Goal: Find specific page/section: Find specific page/section

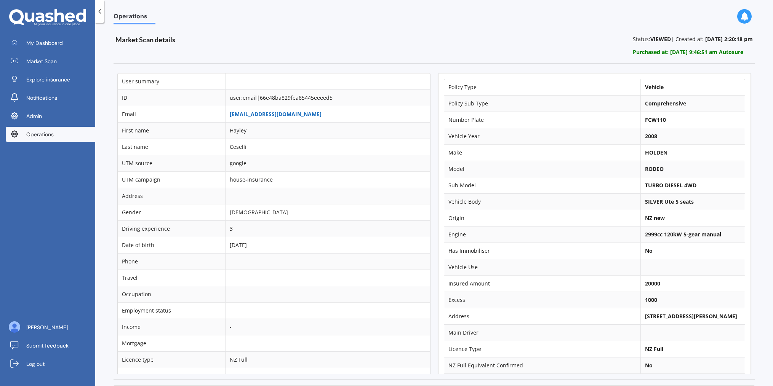
click at [258, 115] on link "[EMAIL_ADDRESS][DOMAIN_NAME]" at bounding box center [276, 113] width 92 height 7
